Goal: Go to known website: Access a specific website the user already knows

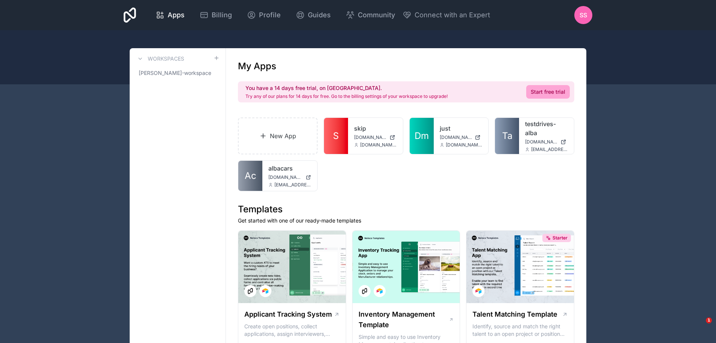
click at [254, 172] on span "Ac" at bounding box center [251, 176] width 12 height 12
click at [254, 173] on span "Ac" at bounding box center [251, 176] width 12 height 12
